Goal: Task Accomplishment & Management: Use online tool/utility

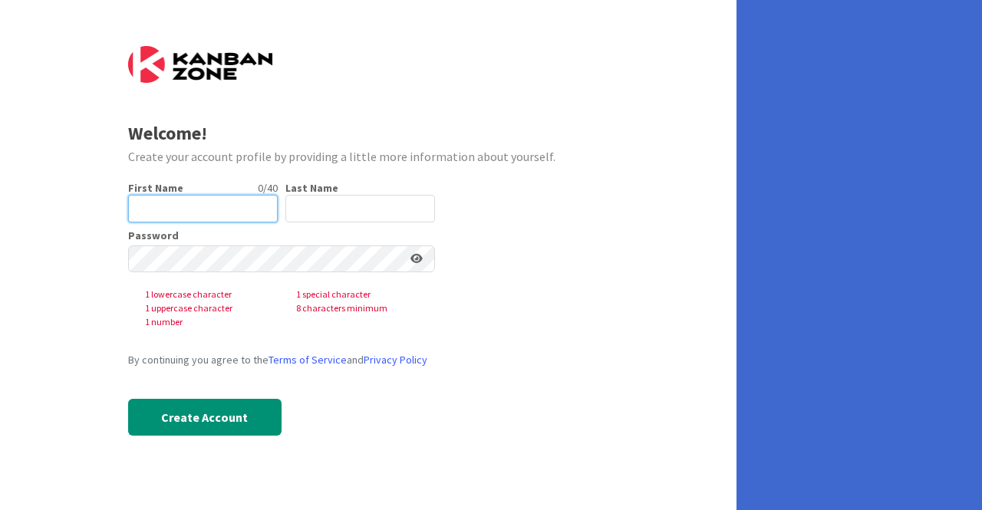
click at [150, 203] on input "text" at bounding box center [203, 209] width 150 height 28
type input "Selma"
click at [319, 209] on input "text" at bounding box center [360, 209] width 150 height 28
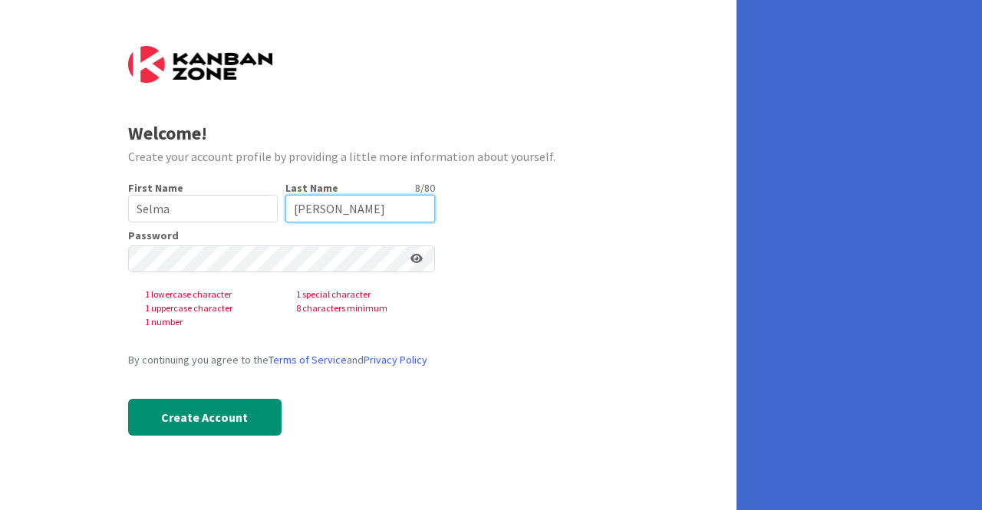
type input "[PERSON_NAME]"
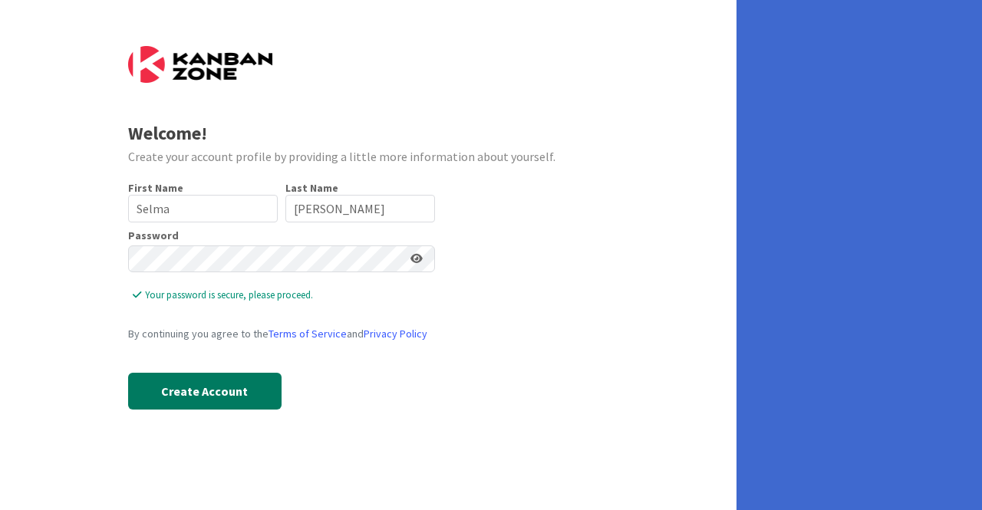
click at [164, 386] on button "Create Account" at bounding box center [204, 391] width 153 height 37
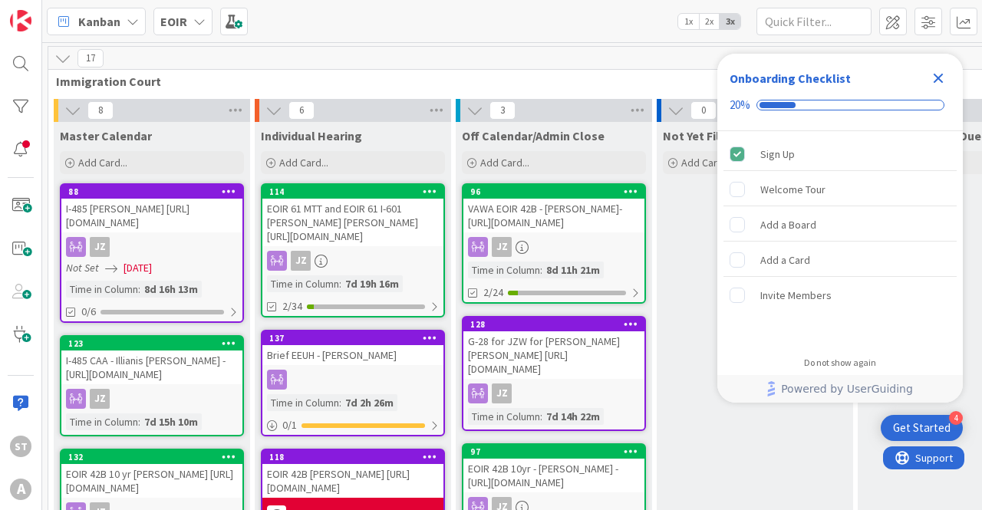
click at [129, 19] on icon at bounding box center [133, 21] width 12 height 12
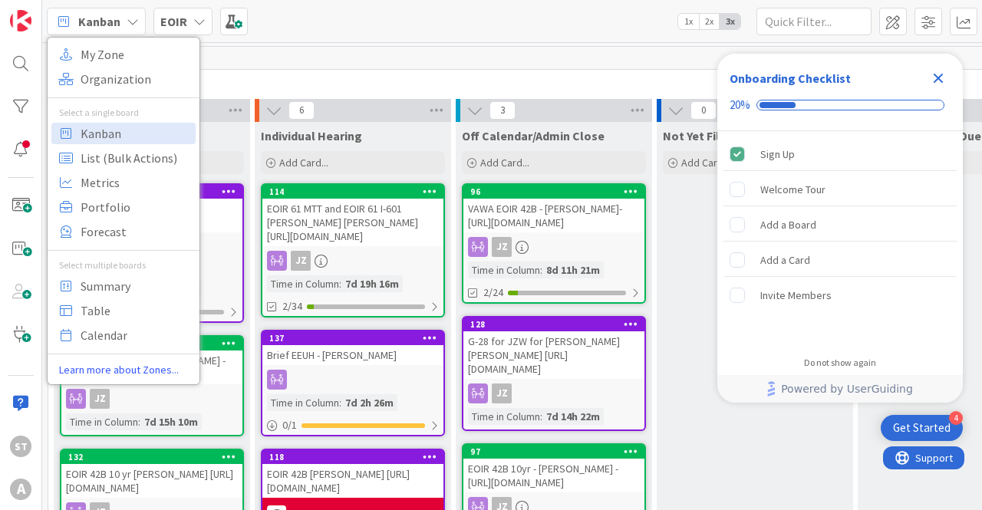
click at [198, 21] on icon at bounding box center [199, 21] width 12 height 12
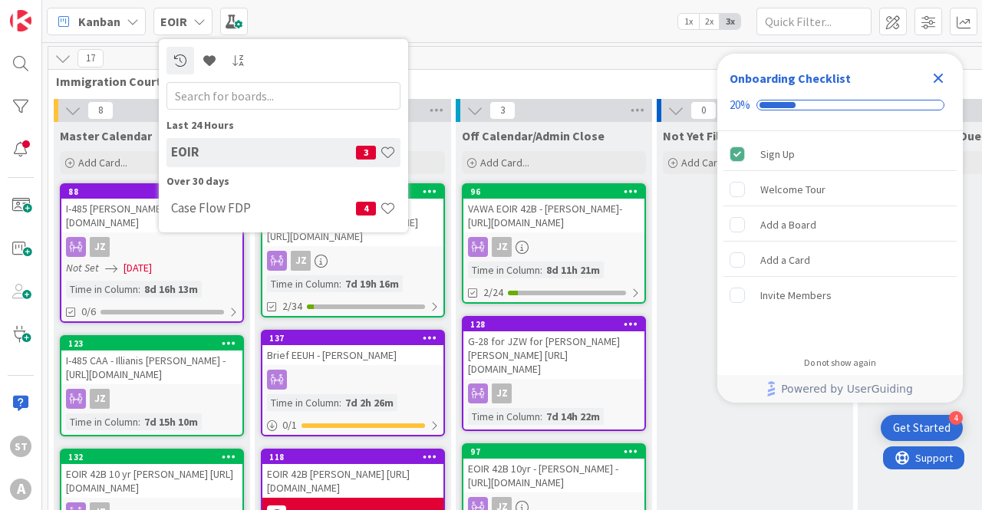
click at [938, 74] on icon "Close Checklist" at bounding box center [938, 78] width 18 height 18
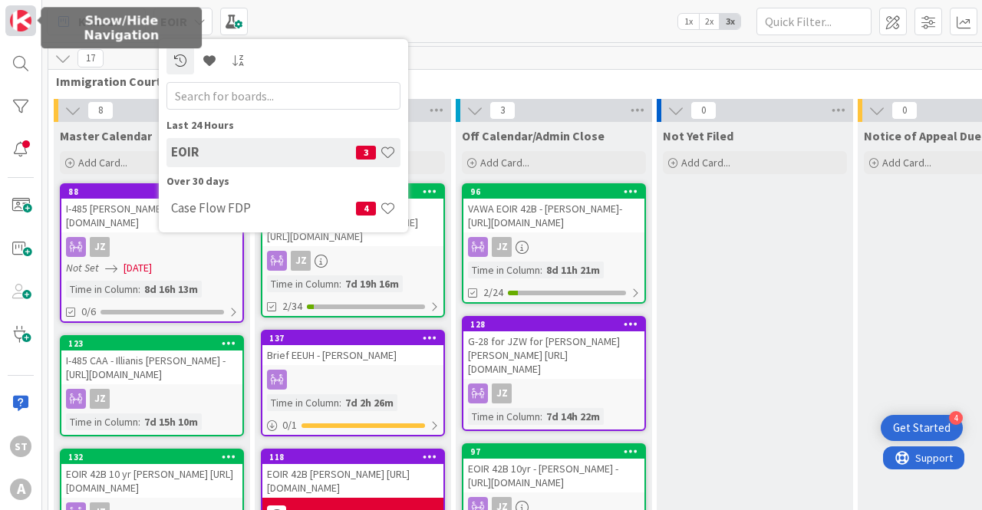
click at [20, 30] on img at bounding box center [20, 20] width 21 height 21
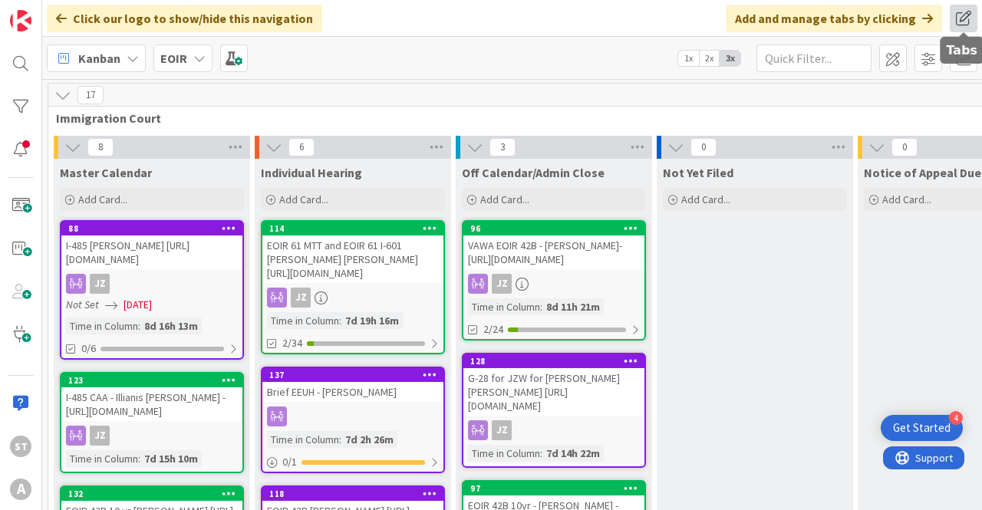
click at [967, 21] on span at bounding box center [964, 19] width 28 height 28
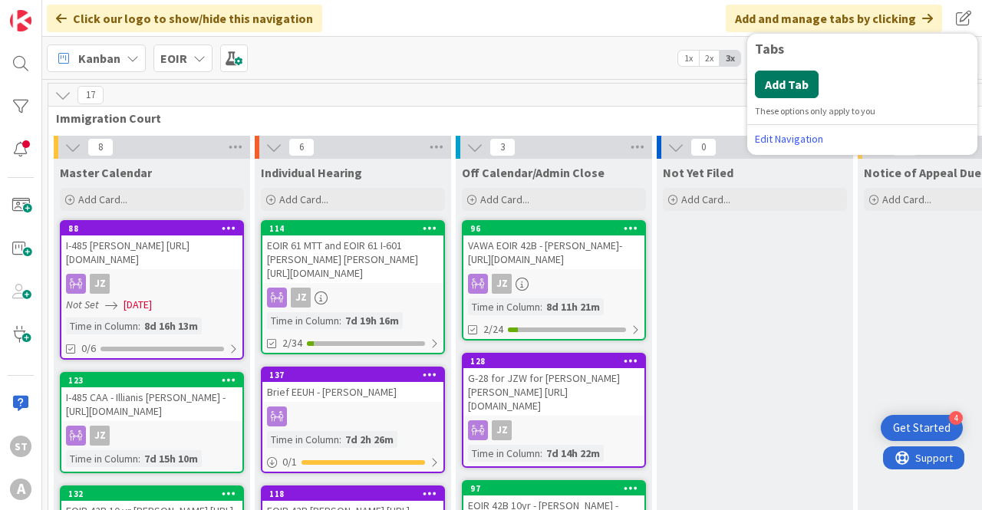
click at [786, 88] on button "Add Tab" at bounding box center [787, 85] width 64 height 28
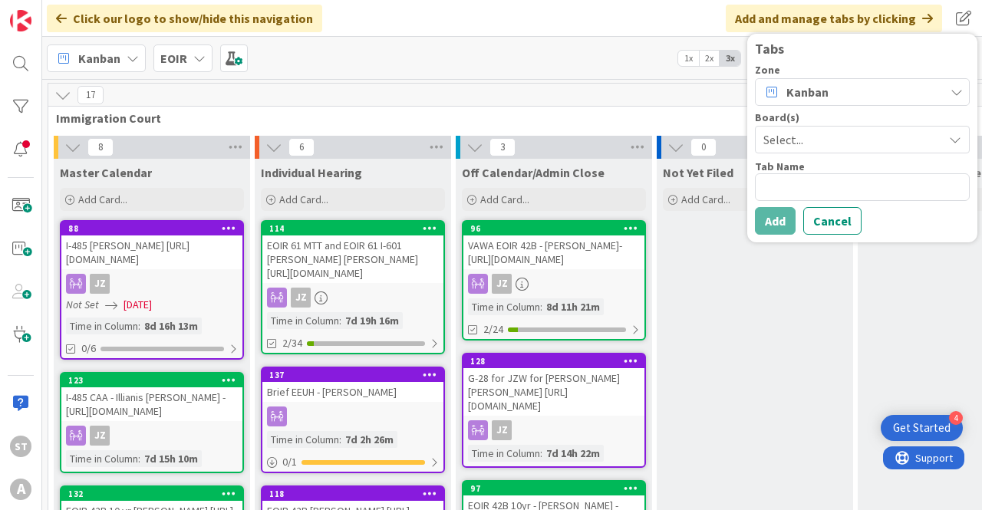
click at [834, 87] on div "Kanban" at bounding box center [862, 92] width 215 height 28
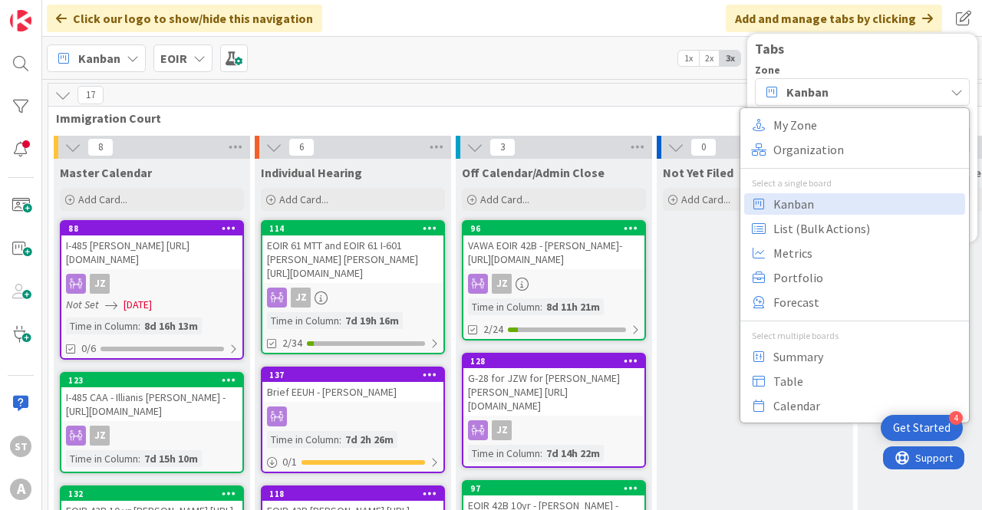
click at [938, 85] on div "Kanban" at bounding box center [862, 92] width 215 height 28
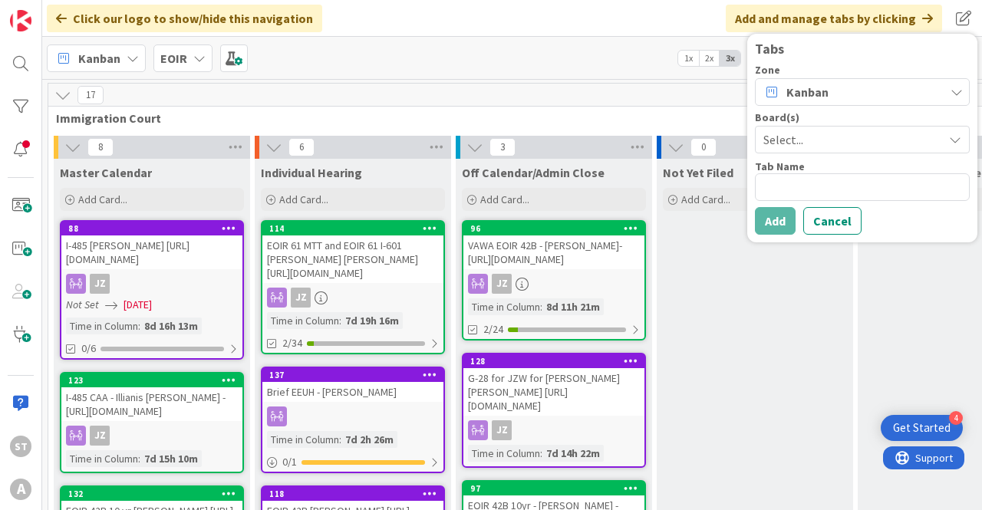
click at [793, 134] on span "Select..." at bounding box center [849, 139] width 172 height 21
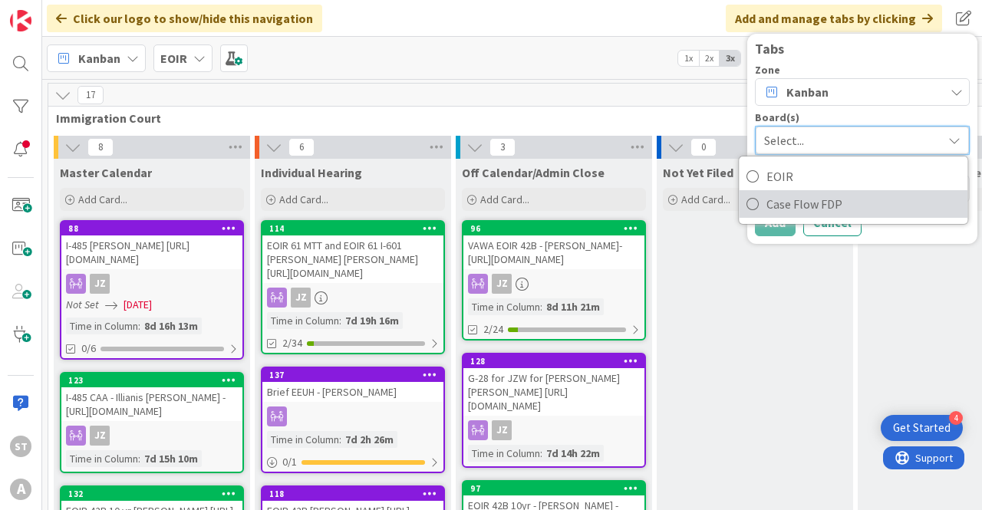
click at [788, 203] on span "Case Flow FDP" at bounding box center [862, 204] width 193 height 23
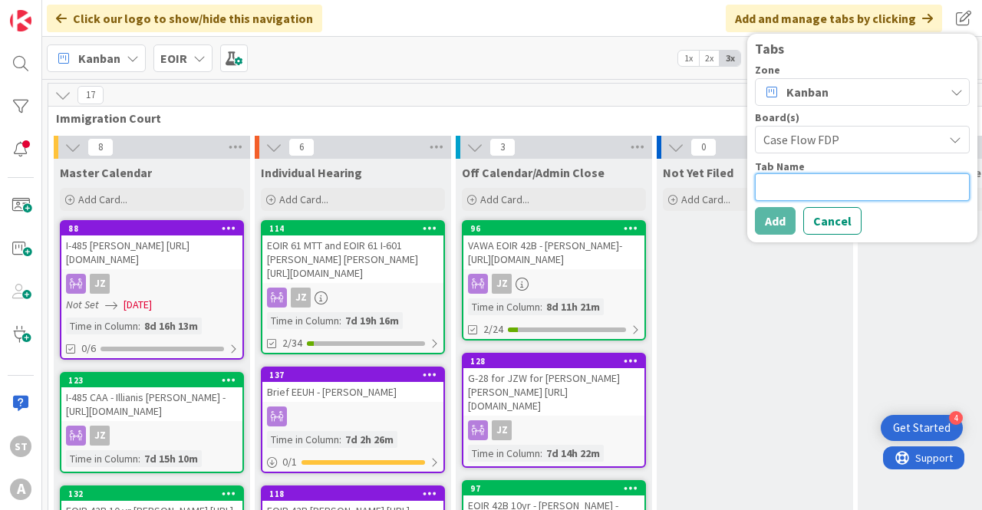
click at [783, 180] on textarea at bounding box center [862, 187] width 215 height 28
type textarea "x"
type textarea "C"
type textarea "x"
type textarea "Ca"
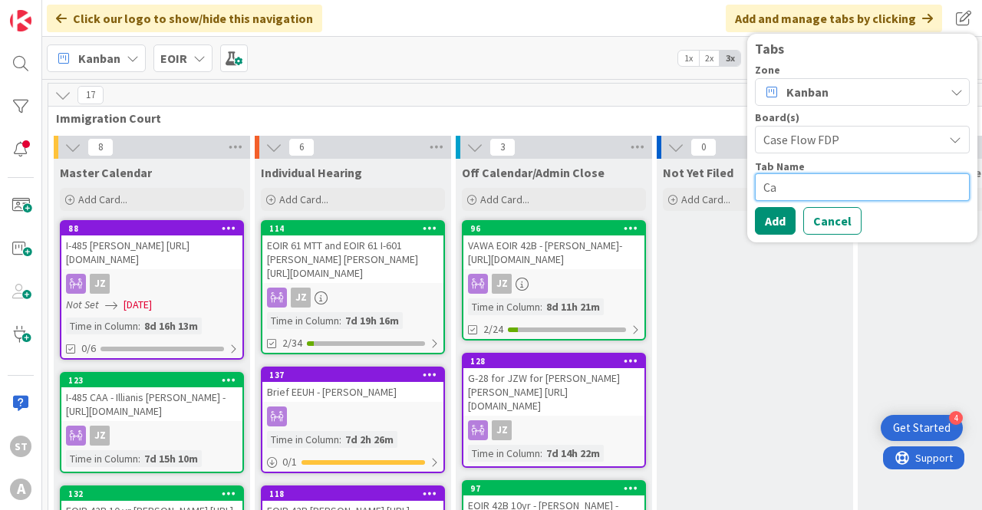
type textarea "x"
type textarea "Cas"
type textarea "x"
type textarea "Case"
type textarea "x"
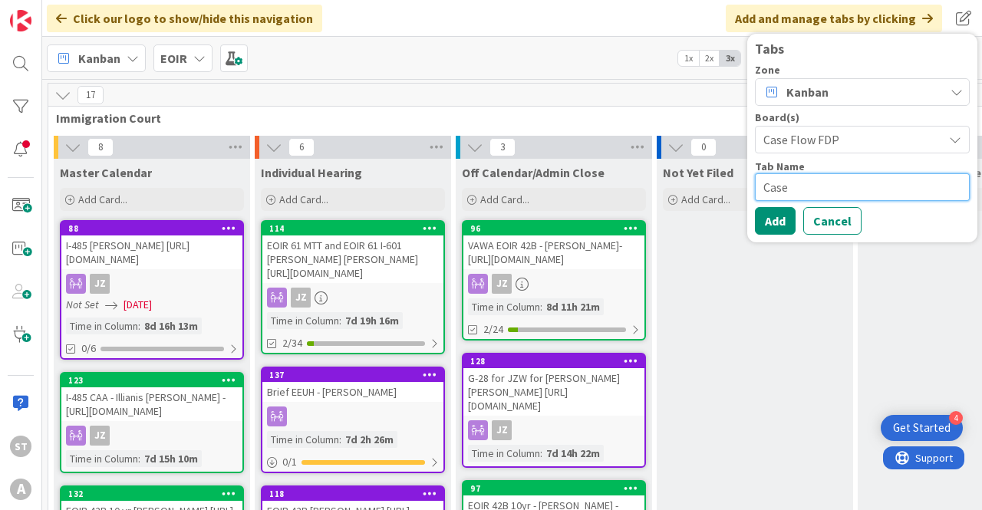
type textarea "Case"
type textarea "x"
type textarea "Case fl"
type textarea "x"
type textarea "Case flo"
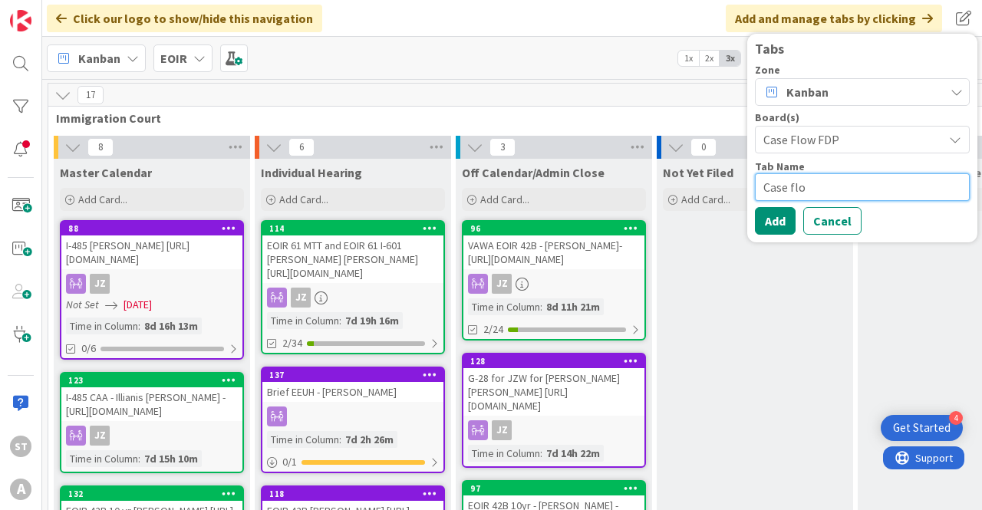
type textarea "x"
type textarea "Case flow"
click at [771, 216] on button "Add" at bounding box center [775, 221] width 41 height 28
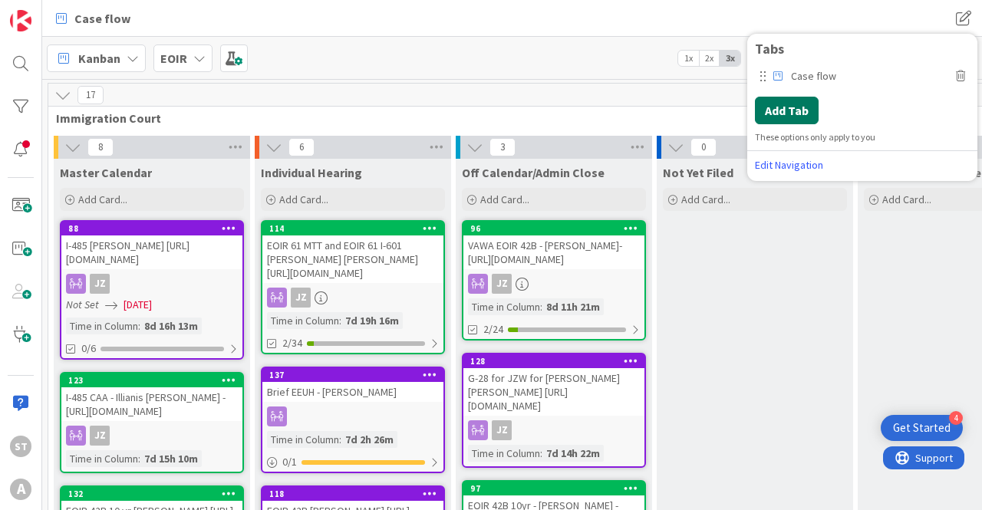
click at [778, 104] on button "Add Tab" at bounding box center [787, 111] width 64 height 28
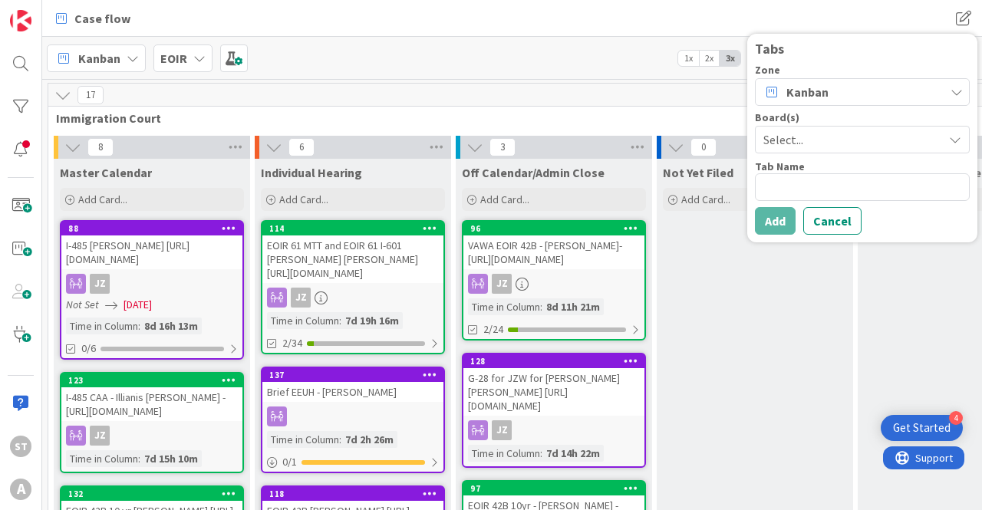
click at [769, 135] on span "Select..." at bounding box center [849, 139] width 172 height 21
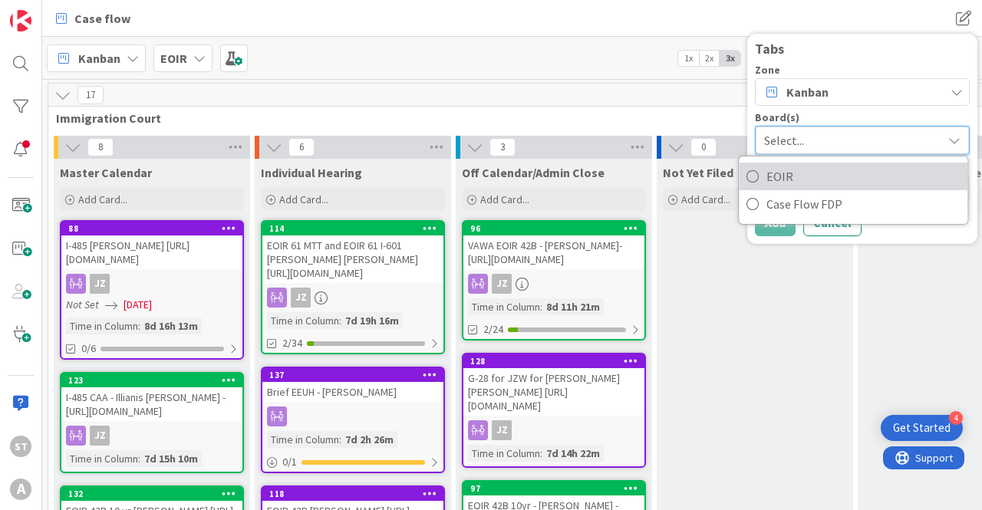
click at [763, 170] on link "EOIR" at bounding box center [853, 177] width 229 height 28
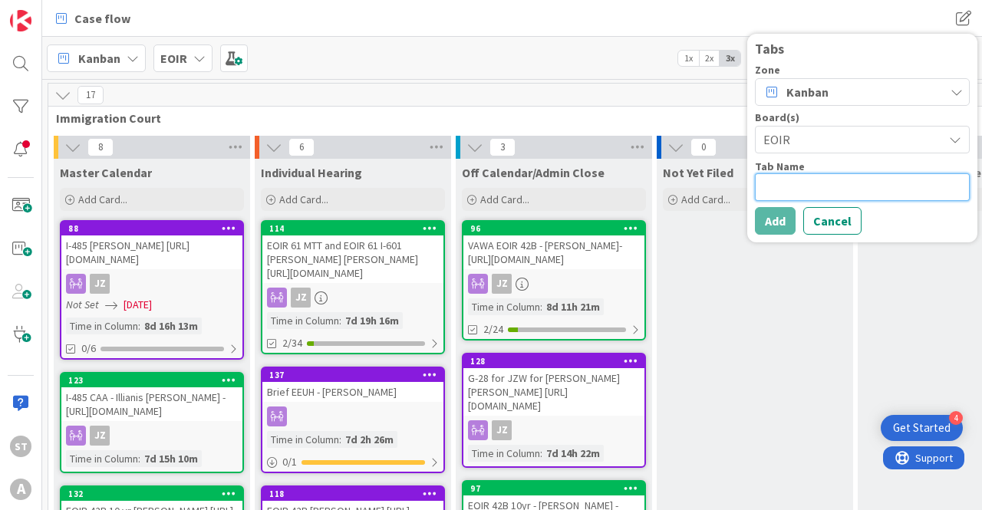
click at [778, 189] on textarea at bounding box center [862, 187] width 215 height 28
type textarea "x"
type textarea "E"
type textarea "x"
type textarea "Eo"
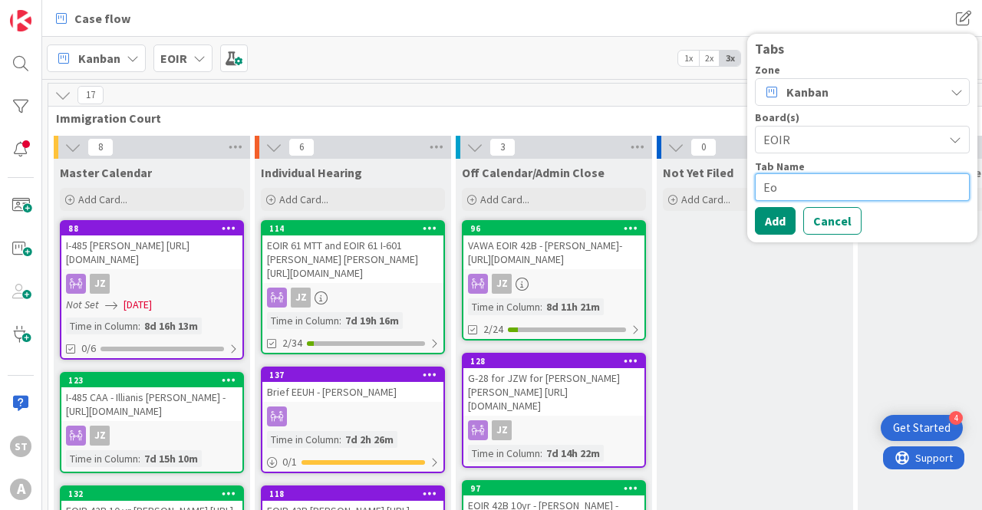
type textarea "x"
type textarea "Eoi"
type textarea "x"
type textarea "Eoir"
click at [778, 213] on button "Add" at bounding box center [775, 221] width 41 height 28
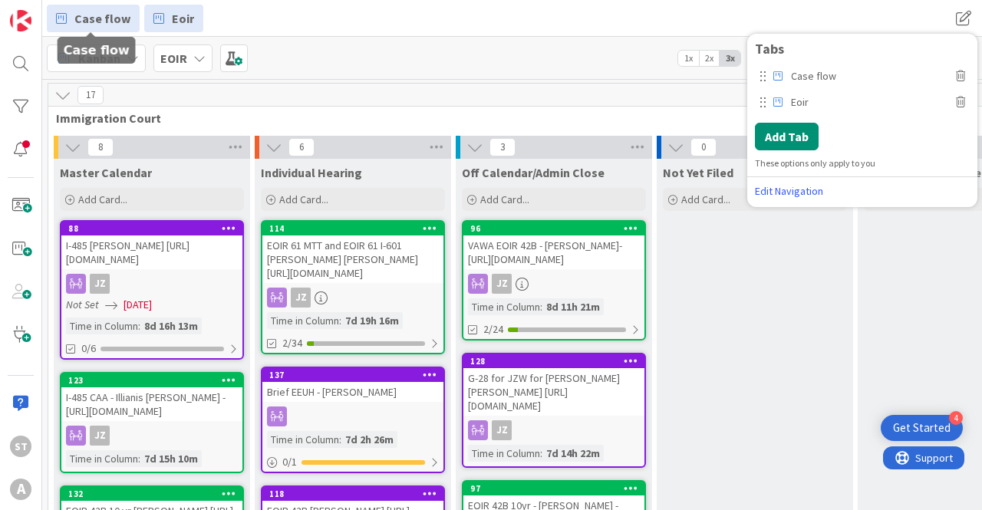
click at [103, 15] on span "Case flow" at bounding box center [102, 18] width 56 height 18
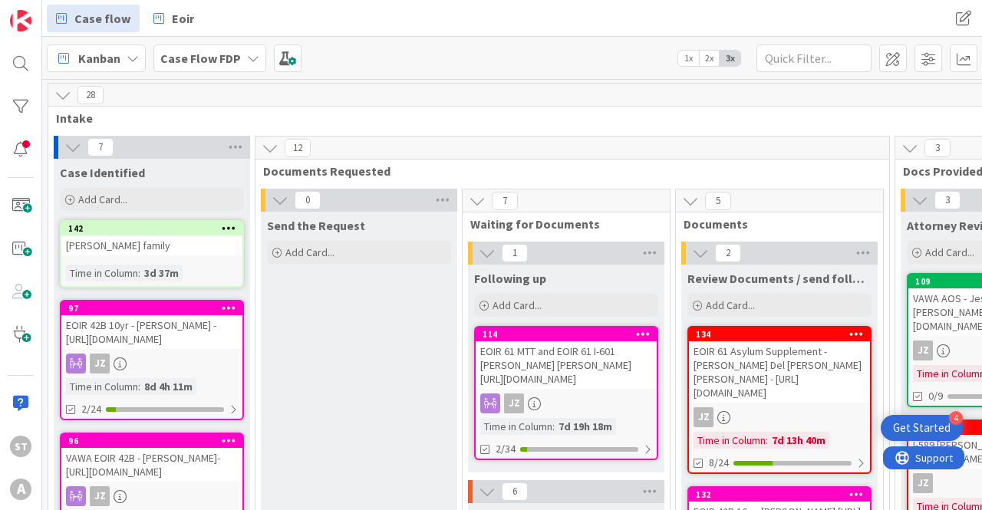
click at [63, 94] on icon at bounding box center [62, 95] width 17 height 17
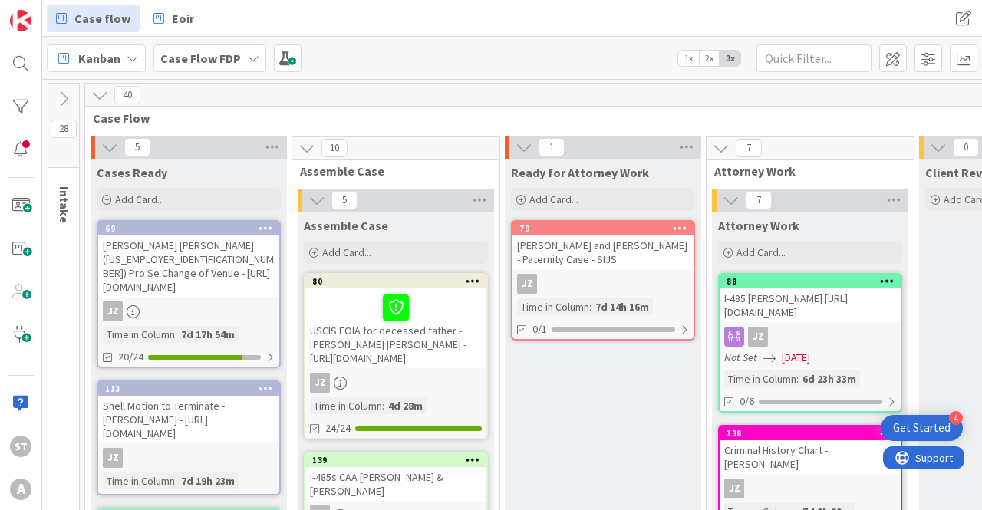
click at [97, 91] on icon at bounding box center [99, 95] width 17 height 17
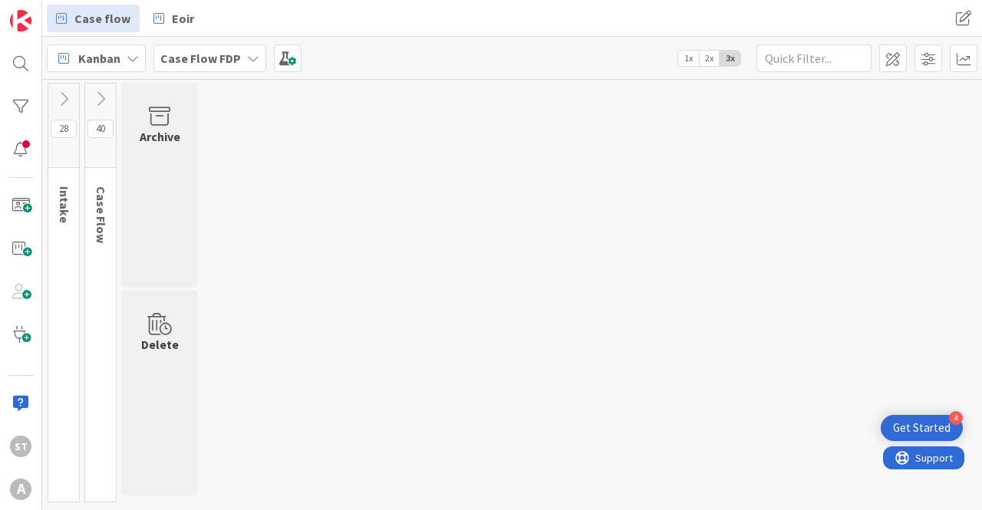
click at [100, 97] on icon at bounding box center [100, 99] width 17 height 17
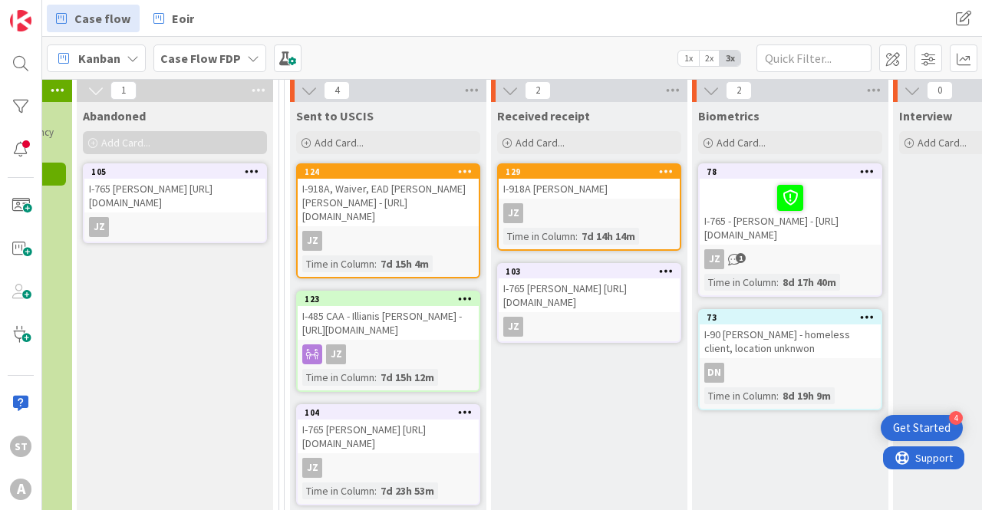
scroll to position [0, 2682]
